Goal: Task Accomplishment & Management: Complete application form

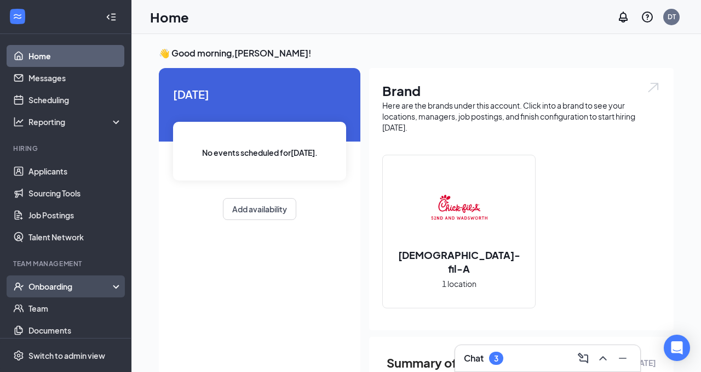
click at [87, 282] on div "Onboarding" at bounding box center [70, 286] width 84 height 11
click at [77, 305] on link "Overview" at bounding box center [75, 308] width 94 height 22
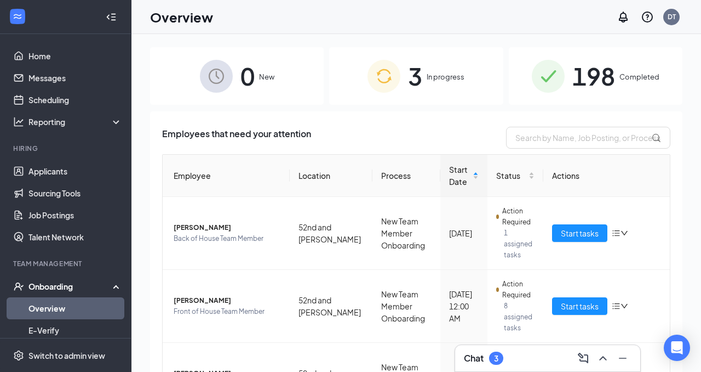
click at [119, 19] on div at bounding box center [111, 17] width 22 height 22
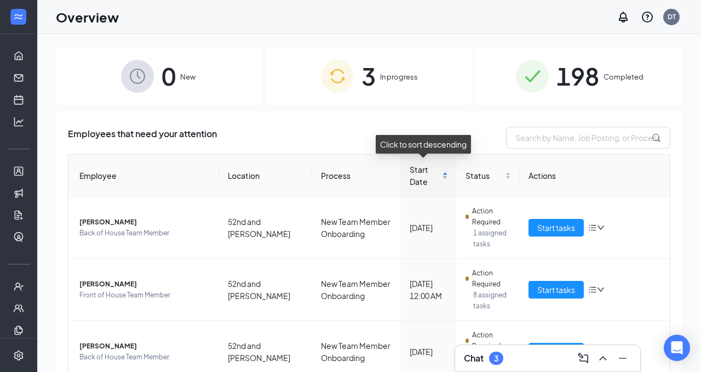
scroll to position [49, 0]
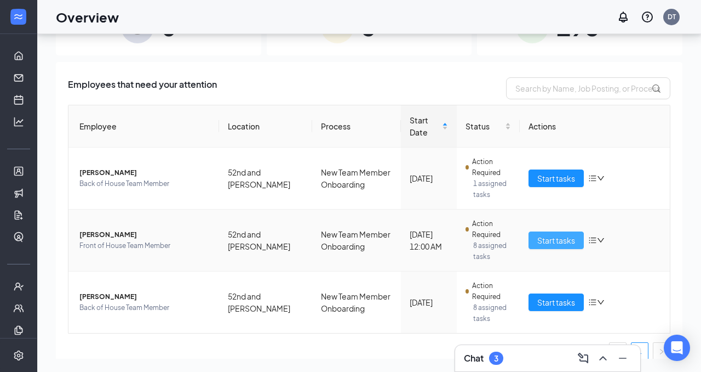
click at [540, 242] on span "Start tasks" at bounding box center [557, 240] width 38 height 12
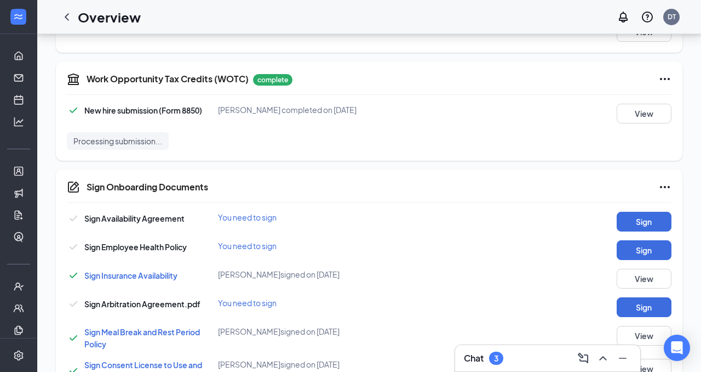
scroll to position [507, 0]
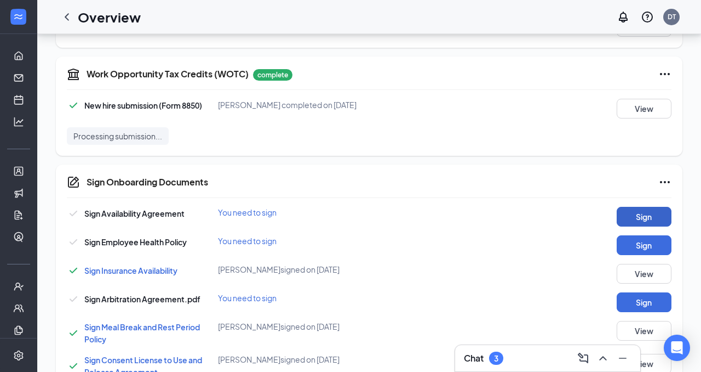
click at [638, 214] on button "Sign" at bounding box center [644, 217] width 55 height 20
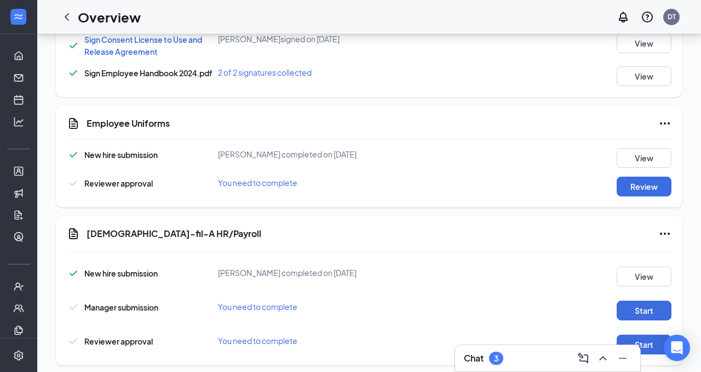
scroll to position [847, 0]
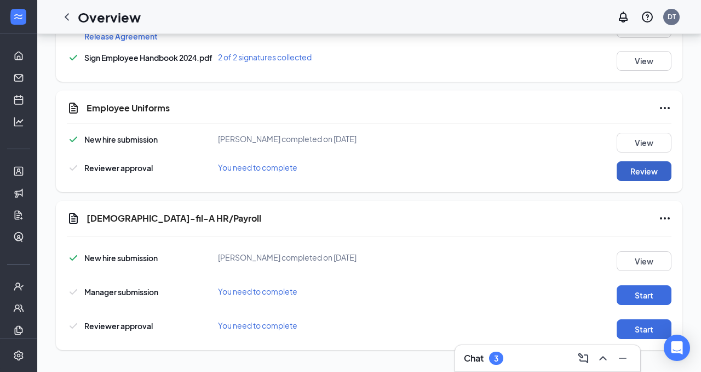
click at [642, 174] on button "Review" at bounding box center [644, 171] width 55 height 20
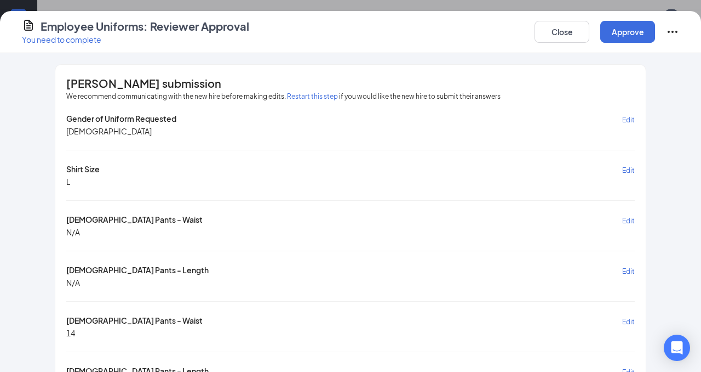
scroll to position [38, 0]
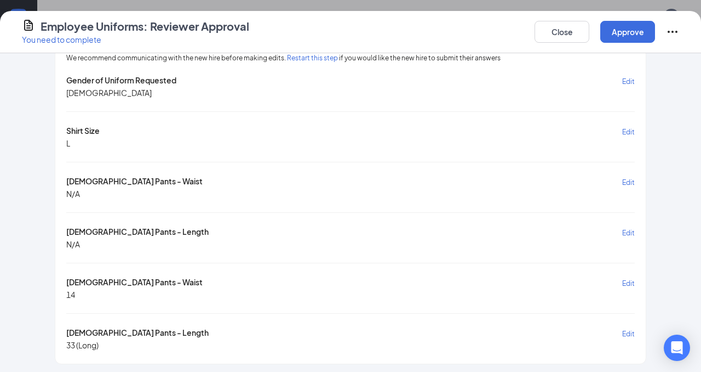
click at [629, 329] on span "Edit" at bounding box center [629, 333] width 13 height 8
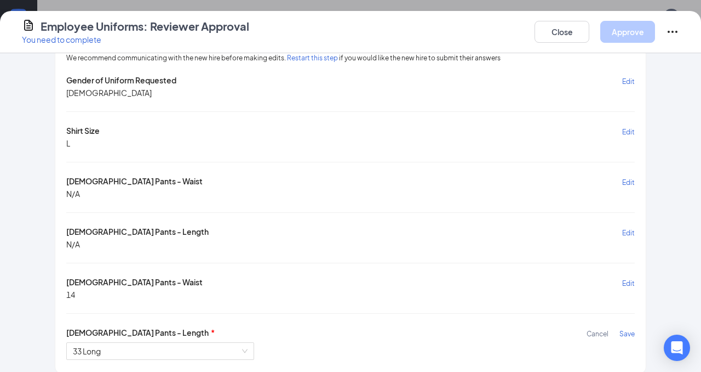
scroll to position [48, 0]
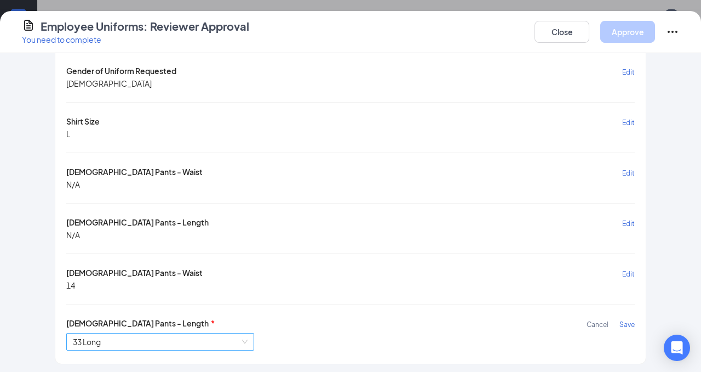
click at [210, 341] on span "33 Long" at bounding box center [160, 341] width 175 height 16
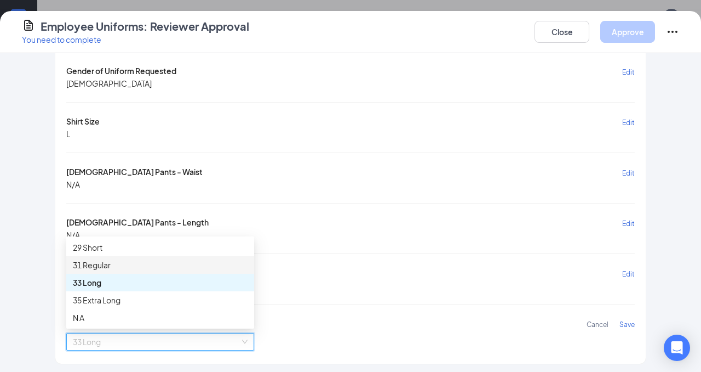
click at [186, 268] on div "31 Regular" at bounding box center [160, 265] width 175 height 12
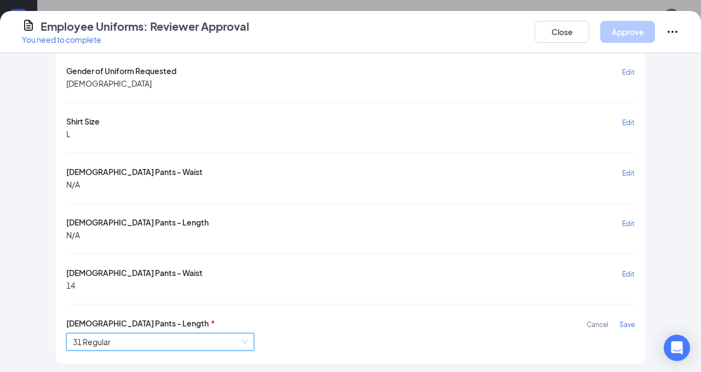
click at [631, 321] on span "Save" at bounding box center [627, 324] width 15 height 8
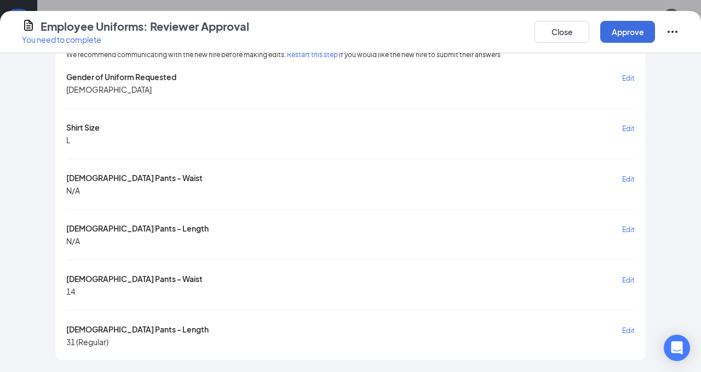
scroll to position [38, 0]
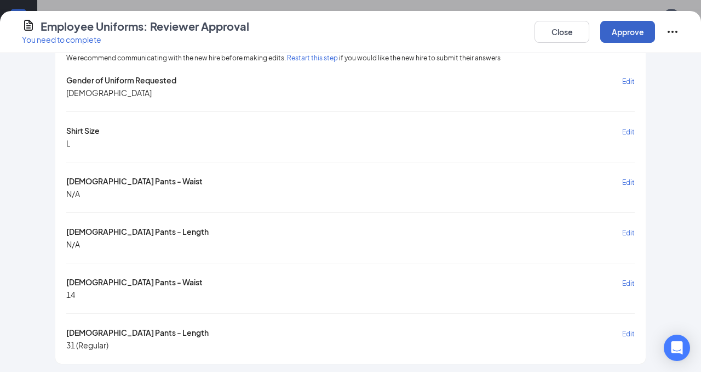
click at [623, 32] on button "Approve" at bounding box center [628, 32] width 55 height 22
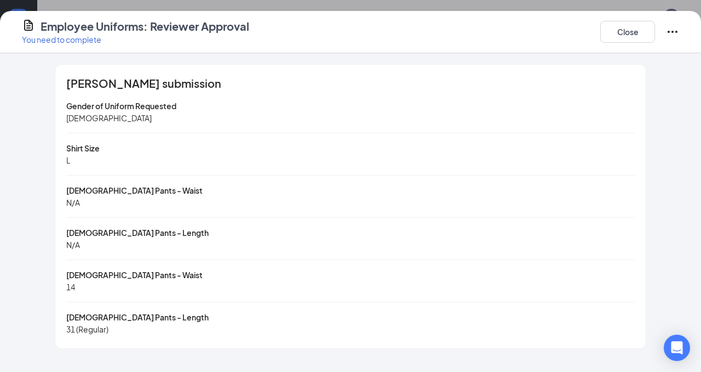
scroll to position [0, 0]
click at [613, 34] on button "Close" at bounding box center [628, 32] width 55 height 22
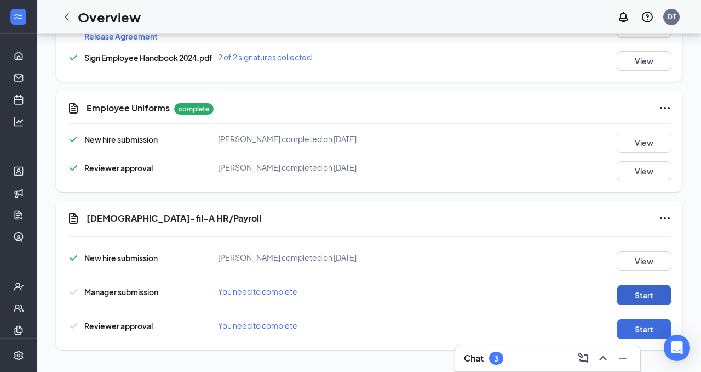
click at [633, 292] on button "Start" at bounding box center [644, 295] width 55 height 20
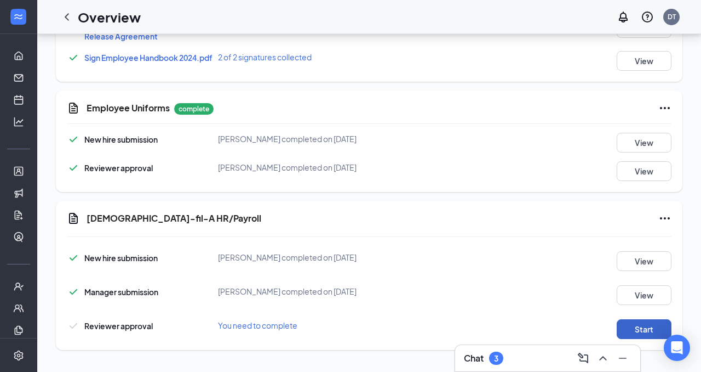
click at [644, 331] on button "Start" at bounding box center [644, 329] width 55 height 20
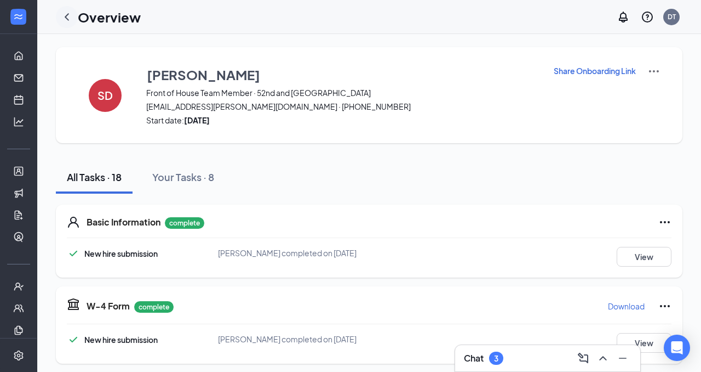
click at [68, 17] on icon "ChevronLeft" at bounding box center [66, 16] width 13 height 13
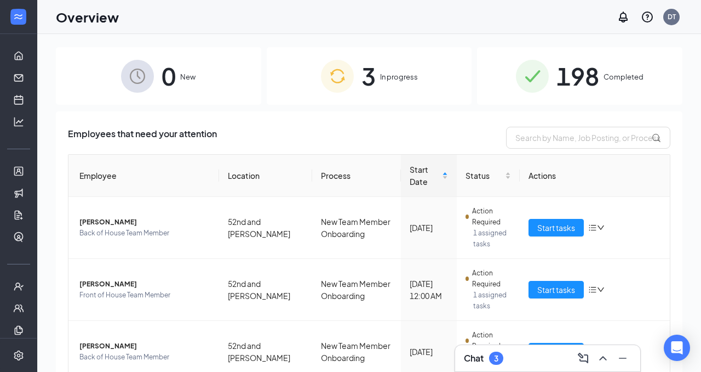
scroll to position [49, 0]
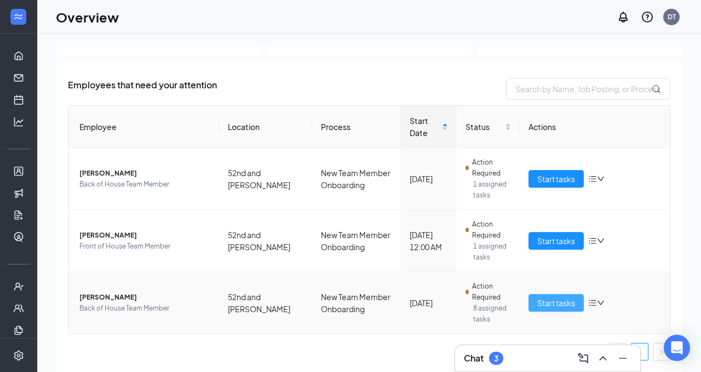
click at [549, 307] on span "Start tasks" at bounding box center [557, 302] width 38 height 12
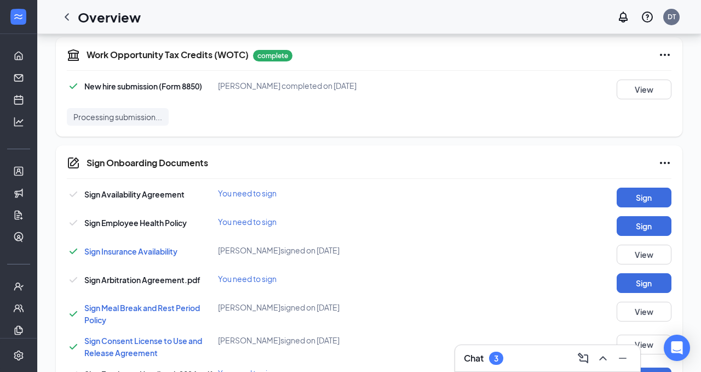
scroll to position [524, 0]
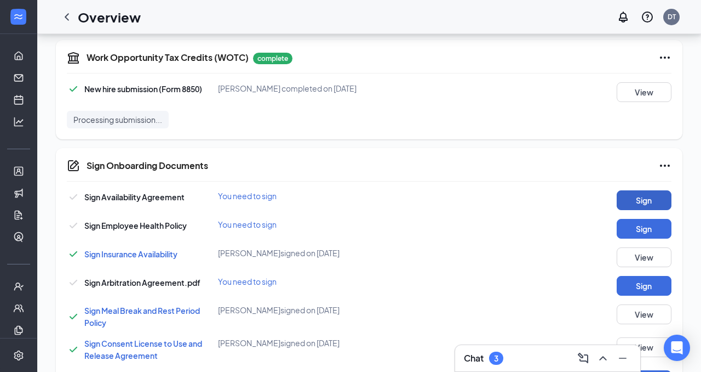
click at [660, 203] on button "Sign" at bounding box center [644, 200] width 55 height 20
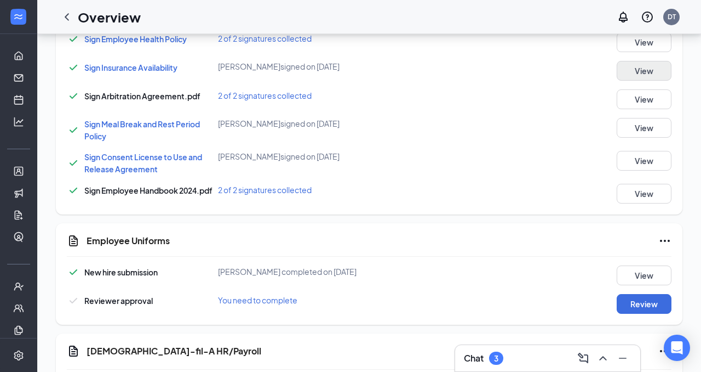
scroll to position [847, 0]
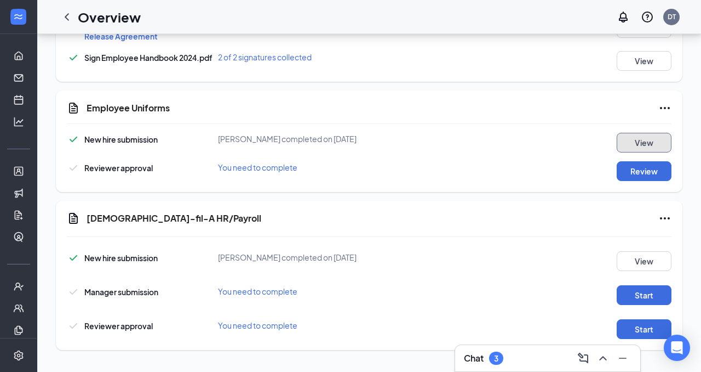
click at [644, 144] on button "View" at bounding box center [644, 143] width 55 height 20
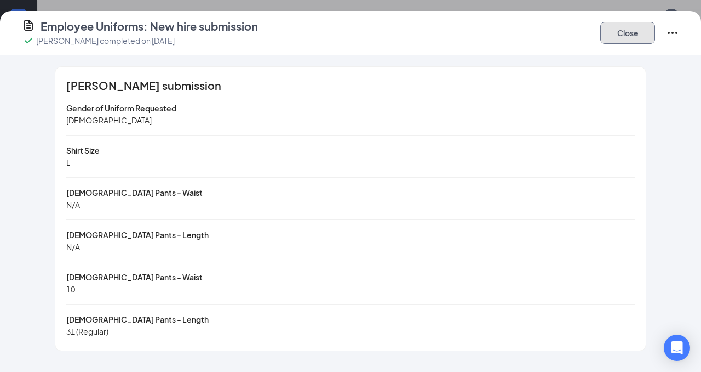
click at [632, 31] on button "Close" at bounding box center [628, 33] width 55 height 22
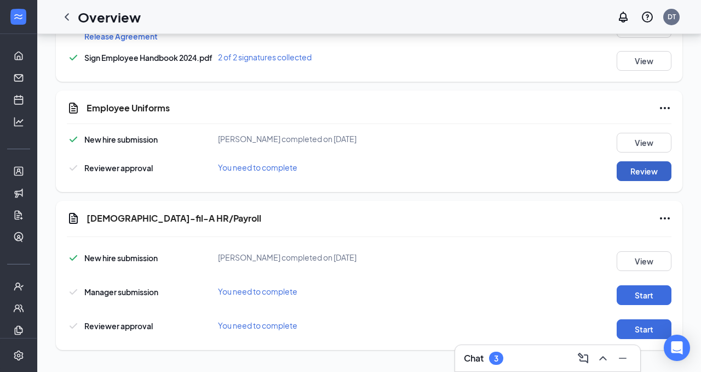
click at [634, 170] on button "Review" at bounding box center [644, 171] width 55 height 20
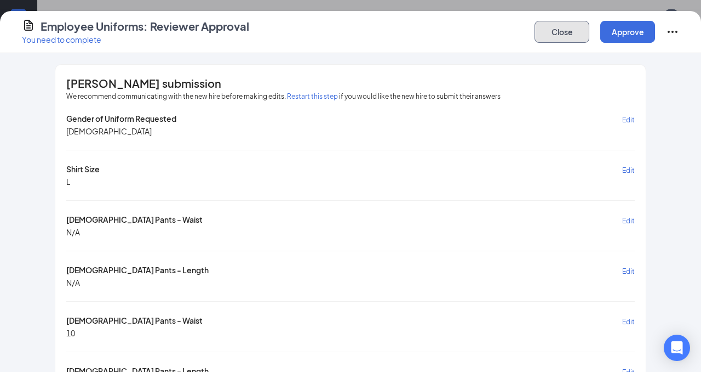
click at [569, 30] on button "Close" at bounding box center [562, 32] width 55 height 22
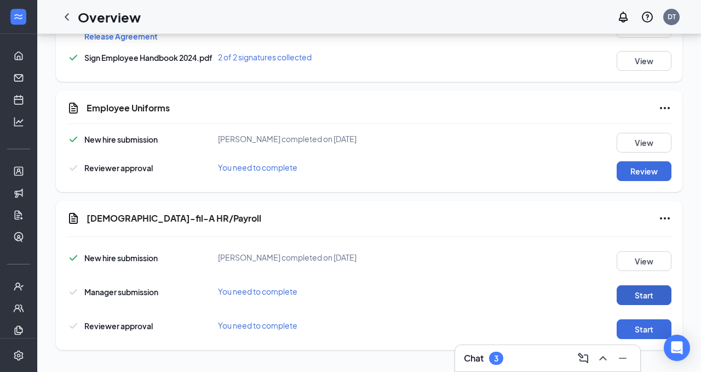
click at [646, 298] on button "Start" at bounding box center [644, 295] width 55 height 20
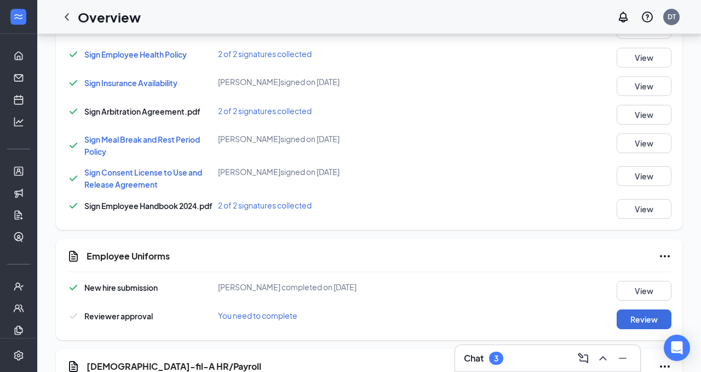
scroll to position [0, 0]
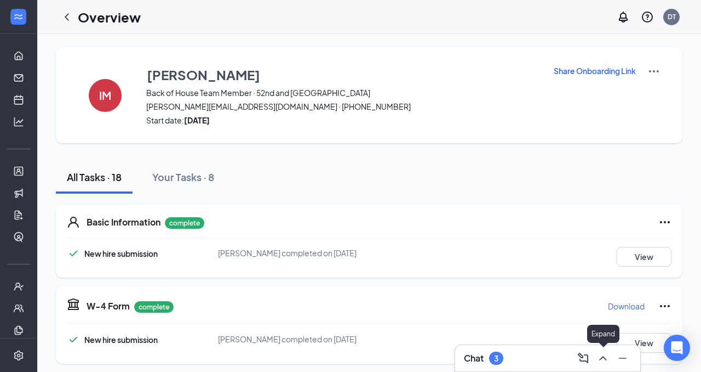
click at [600, 358] on icon "ChevronUp" at bounding box center [603, 357] width 13 height 13
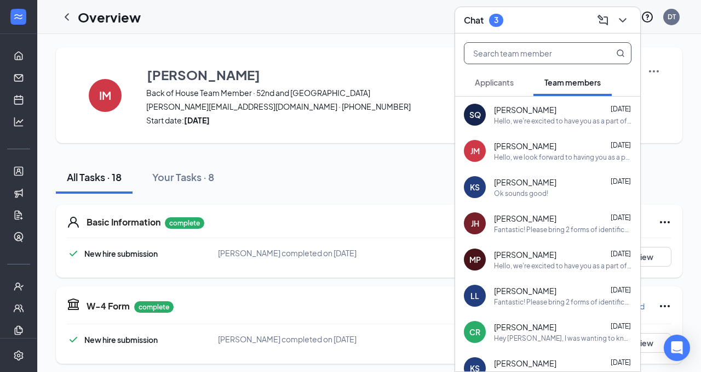
click at [506, 55] on input "text" at bounding box center [530, 53] width 130 height 21
click at [620, 25] on icon "ChevronDown" at bounding box center [623, 20] width 13 height 13
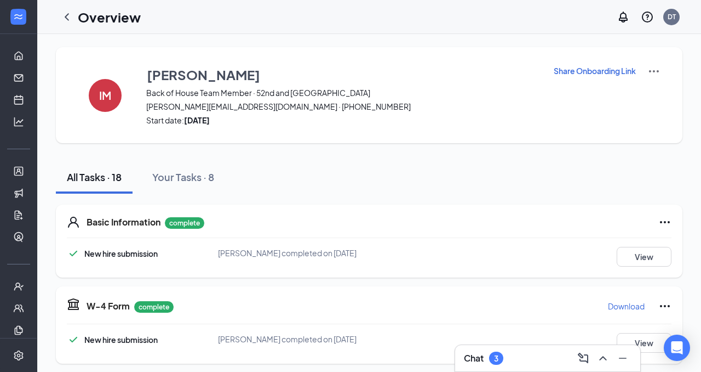
click at [656, 70] on img at bounding box center [654, 71] width 13 height 13
click at [646, 96] on span "View details" at bounding box center [654, 91] width 43 height 12
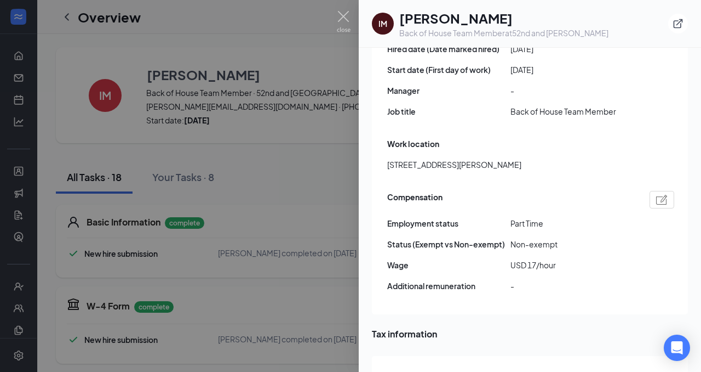
scroll to position [661, 0]
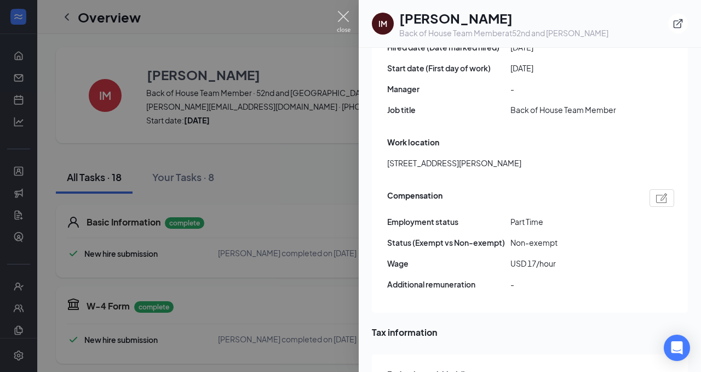
click at [343, 16] on img at bounding box center [344, 21] width 14 height 21
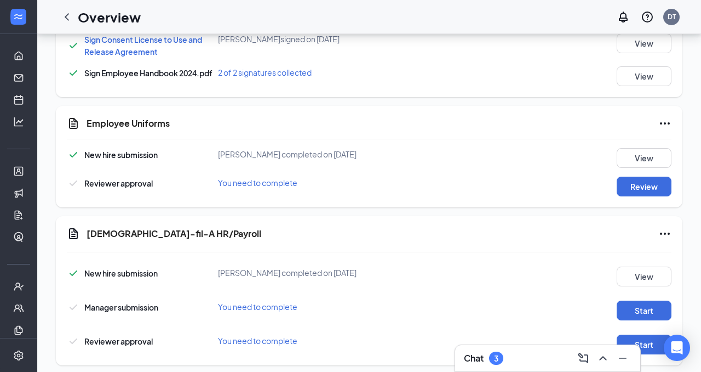
scroll to position [847, 0]
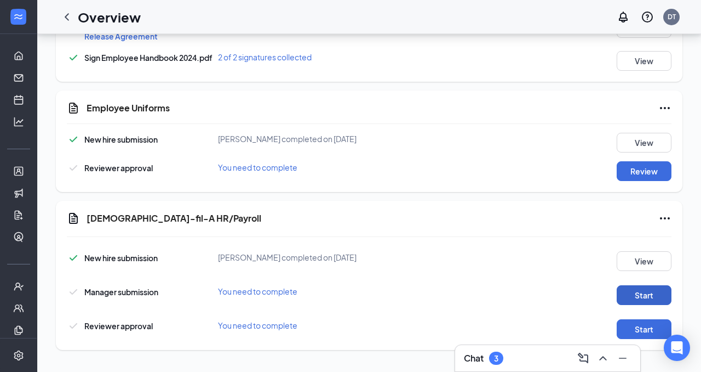
click at [641, 294] on button "Start" at bounding box center [644, 295] width 55 height 20
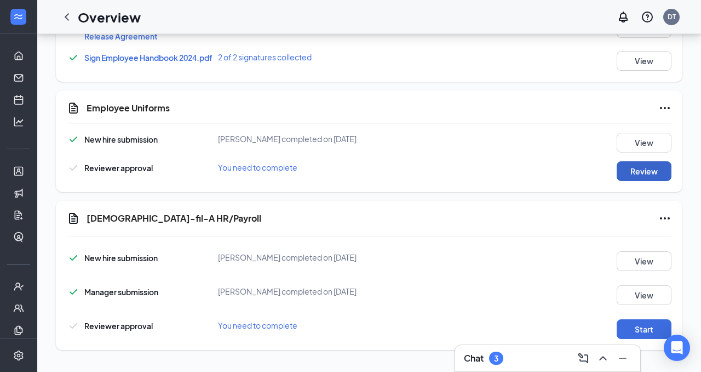
click at [647, 169] on button "Review" at bounding box center [644, 171] width 55 height 20
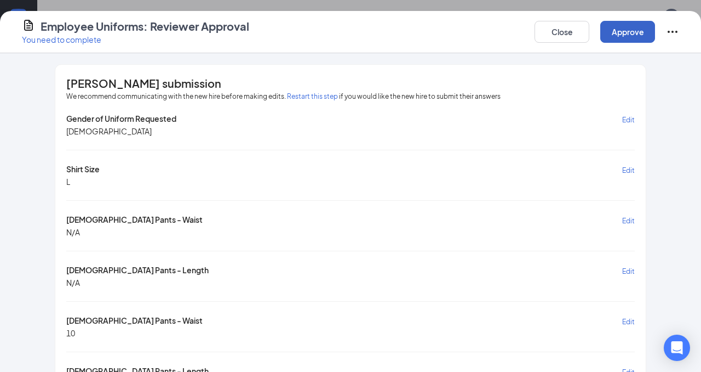
click at [630, 32] on button "Approve" at bounding box center [628, 32] width 55 height 22
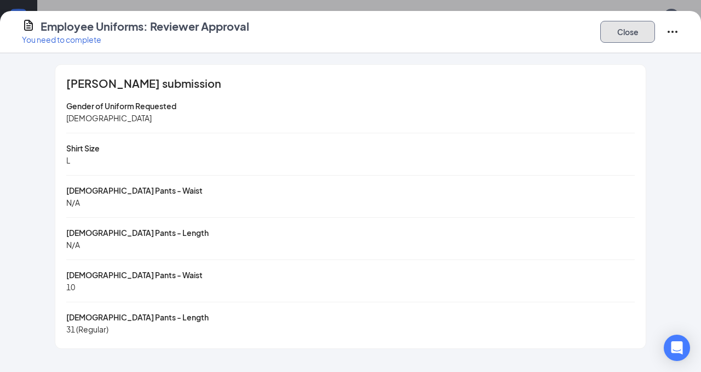
click at [633, 41] on button "Close" at bounding box center [628, 32] width 55 height 22
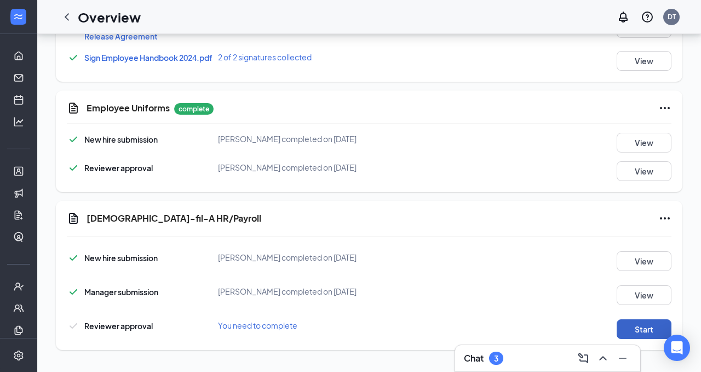
click at [634, 329] on button "Start" at bounding box center [644, 329] width 55 height 20
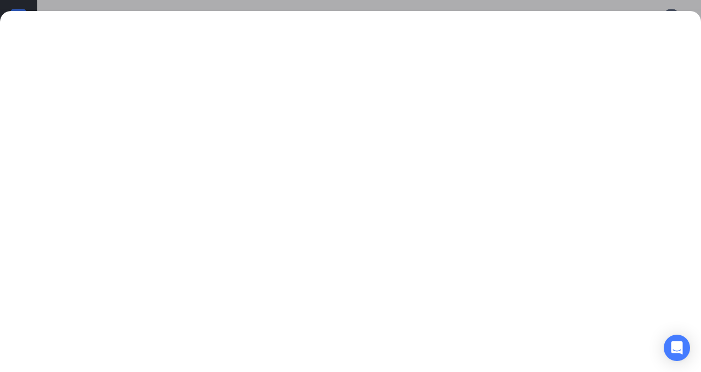
click at [598, 7] on div at bounding box center [350, 186] width 701 height 372
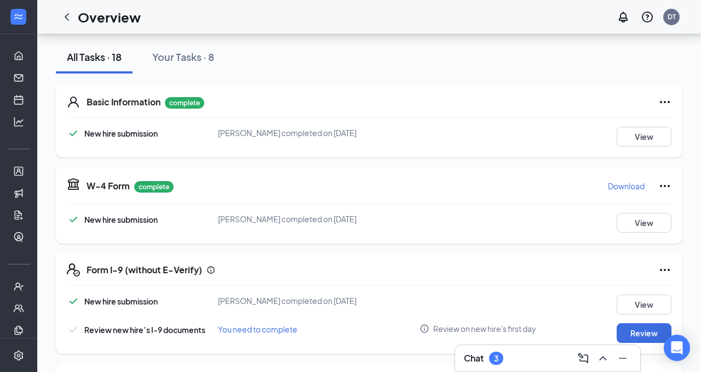
scroll to position [0, 0]
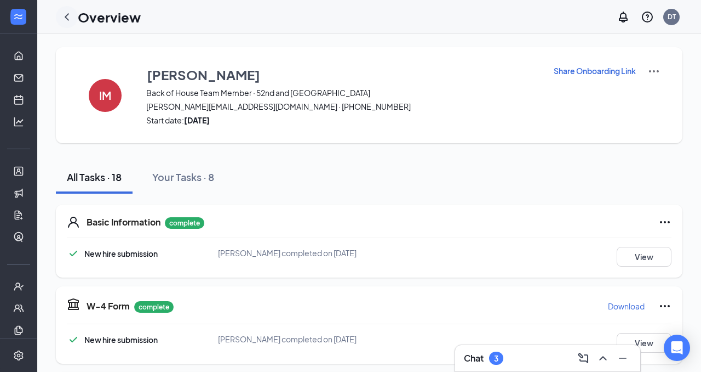
click at [66, 18] on icon "ChevronLeft" at bounding box center [67, 16] width 4 height 7
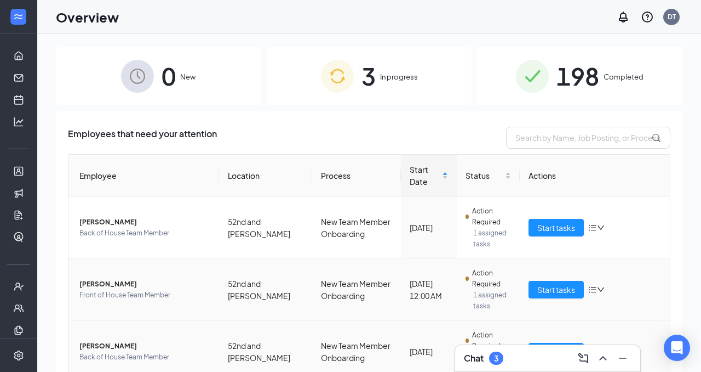
scroll to position [49, 0]
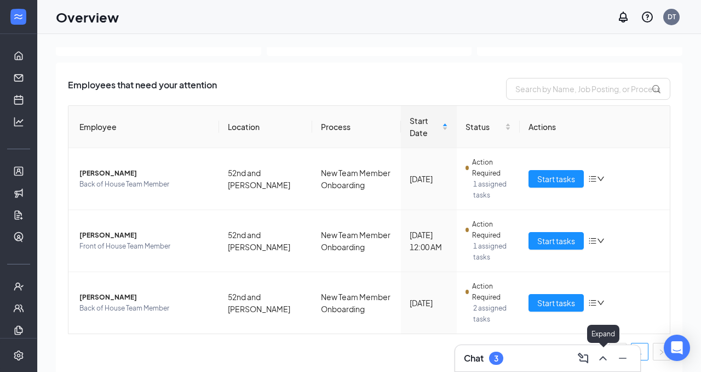
click at [608, 361] on icon "ChevronUp" at bounding box center [603, 357] width 13 height 13
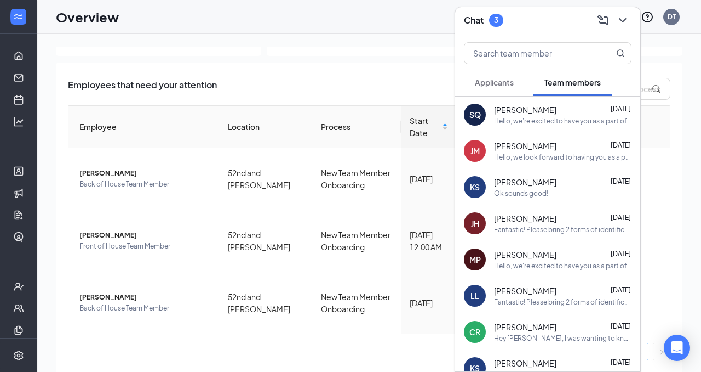
click at [496, 92] on button "Applicants" at bounding box center [494, 82] width 61 height 27
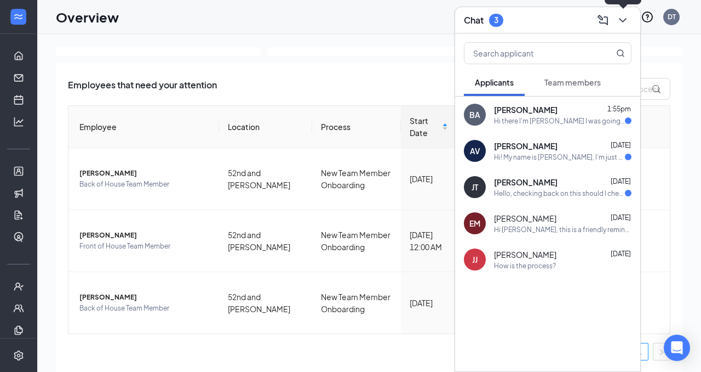
click at [627, 20] on icon "ChevronDown" at bounding box center [623, 20] width 13 height 13
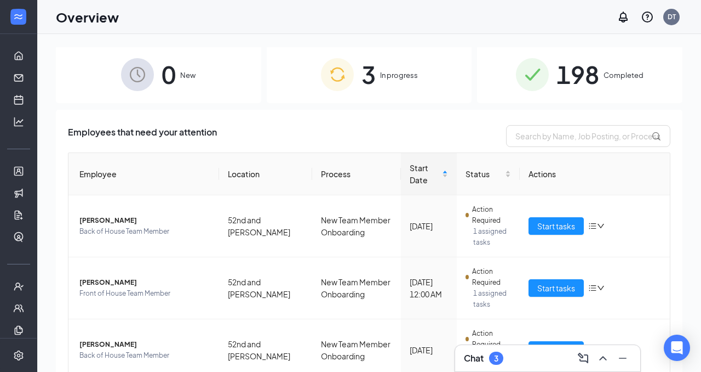
scroll to position [0, 0]
